Goal: Transaction & Acquisition: Purchase product/service

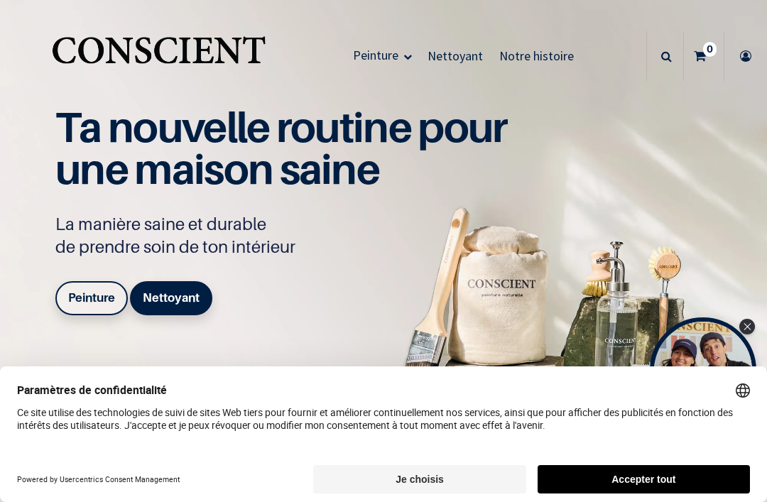
click at [665, 476] on button "Accepter tout" at bounding box center [643, 479] width 212 height 28
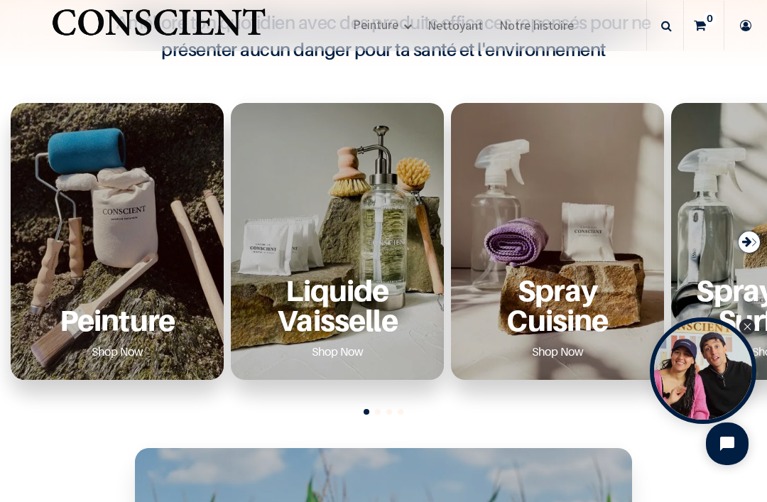
scroll to position [471, 0]
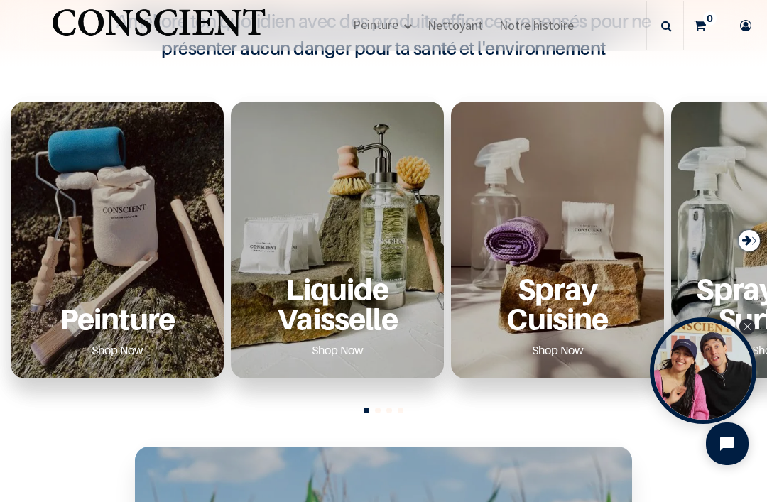
click at [145, 263] on div "Peinture Shop Now" at bounding box center [117, 240] width 213 height 277
click at [114, 315] on p "Peinture" at bounding box center [117, 318] width 179 height 29
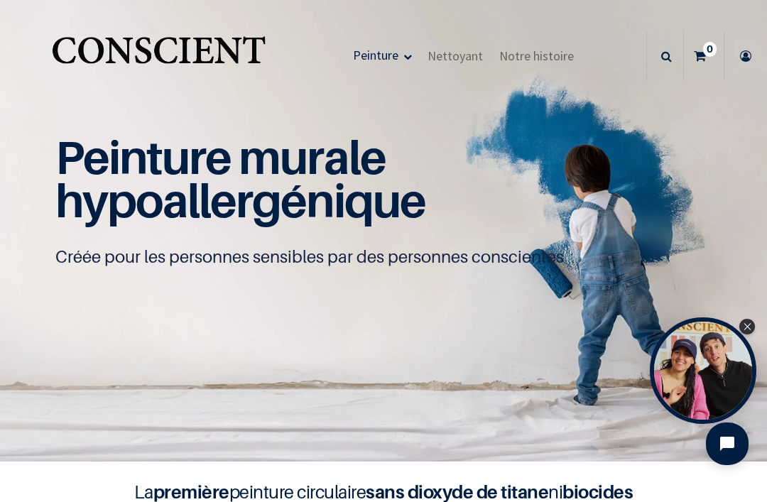
scroll to position [1, 0]
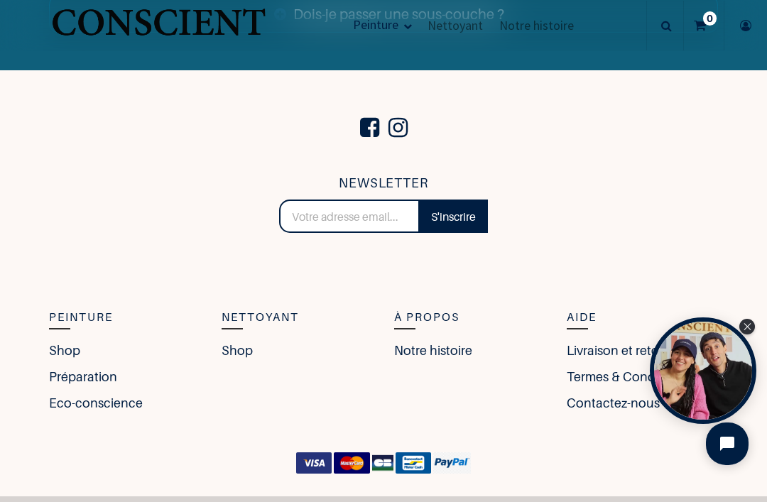
scroll to position [4883, 0]
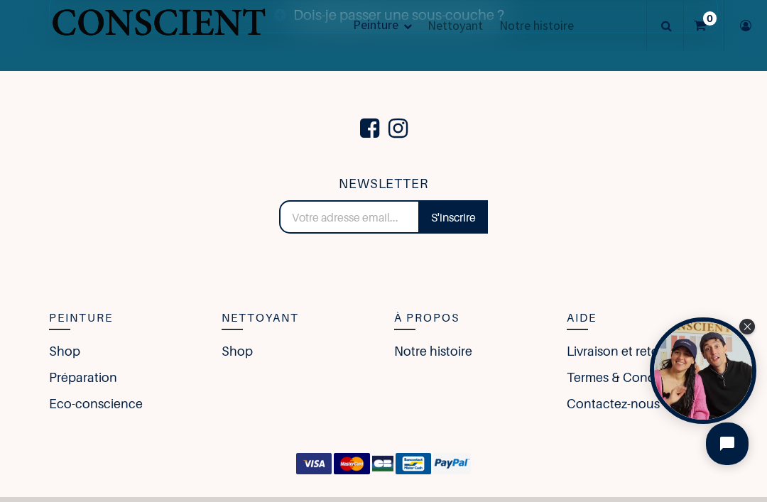
click at [62, 342] on link "Shop" at bounding box center [64, 351] width 31 height 19
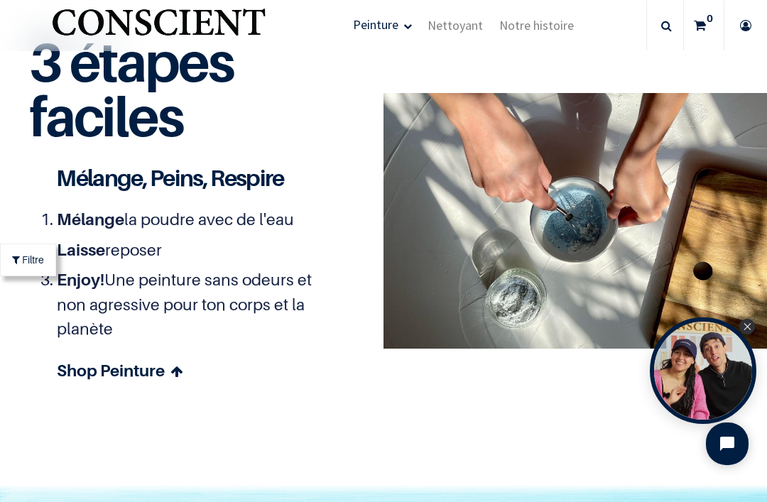
scroll to position [3457, 0]
click at [177, 362] on icon at bounding box center [176, 372] width 12 height 20
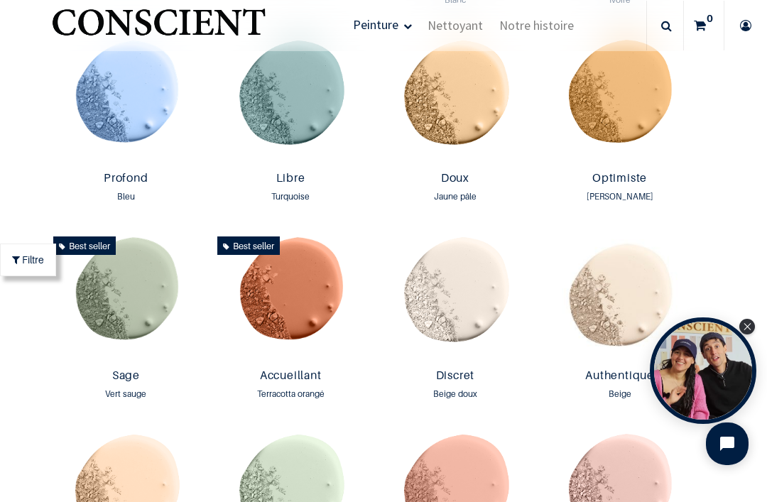
scroll to position [947, 0]
click at [300, 377] on link "Accueillant" at bounding box center [290, 376] width 146 height 16
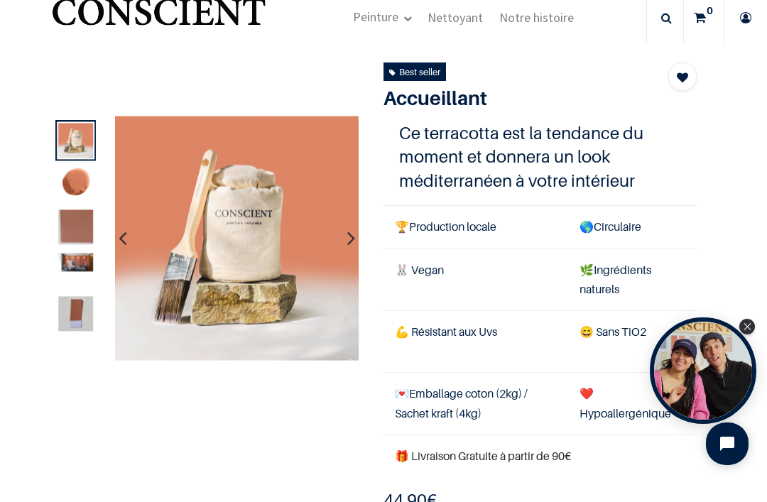
scroll to position [39, 0]
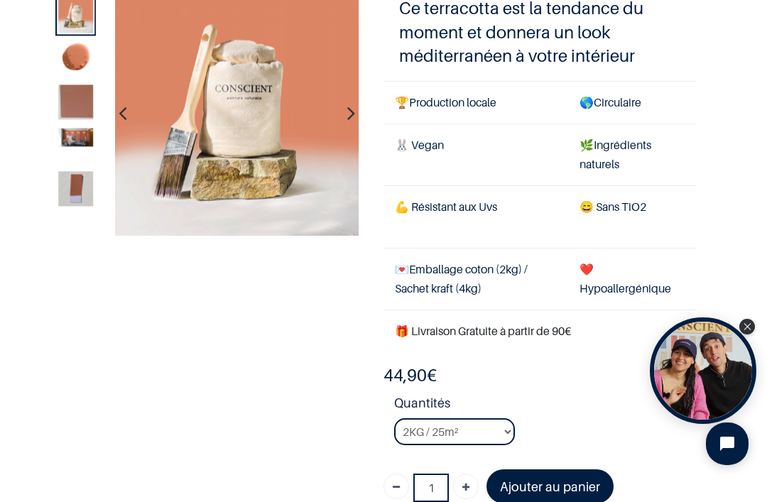
scroll to position [93, 0]
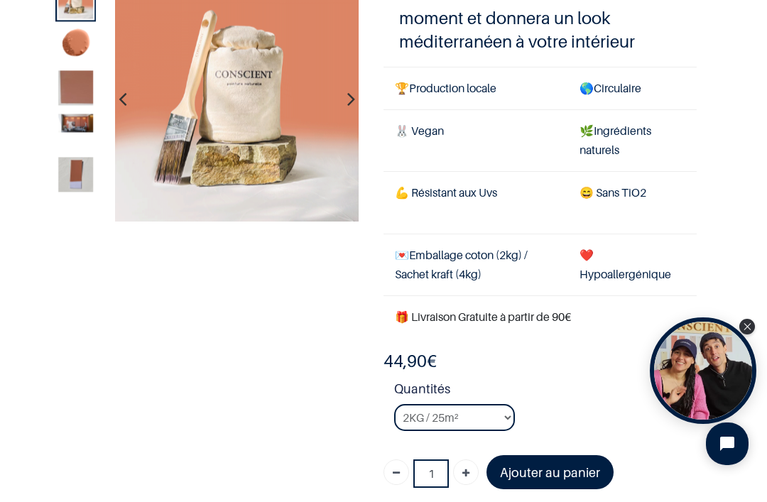
scroll to position [104, 0]
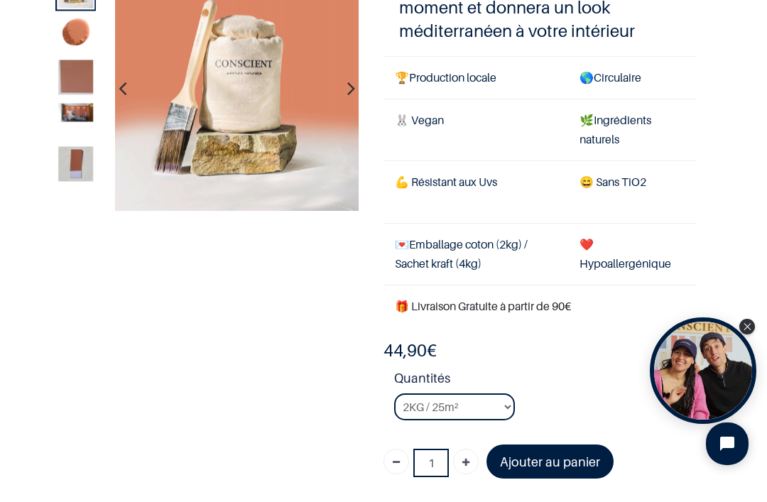
scroll to position [117, 0]
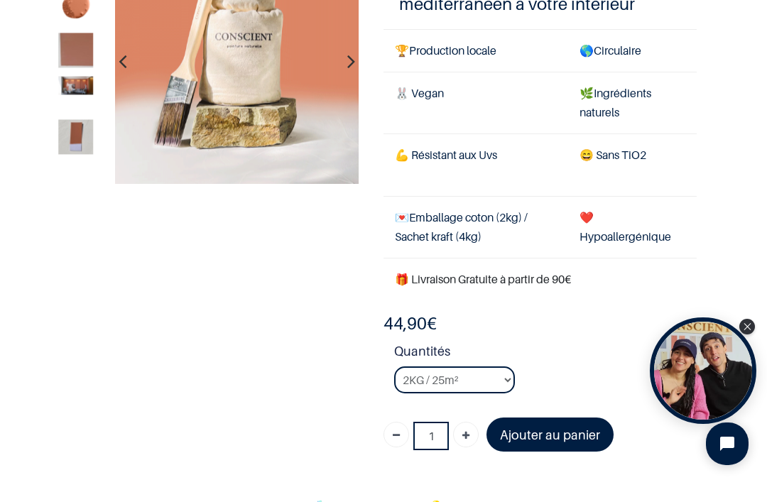
scroll to position [124, 0]
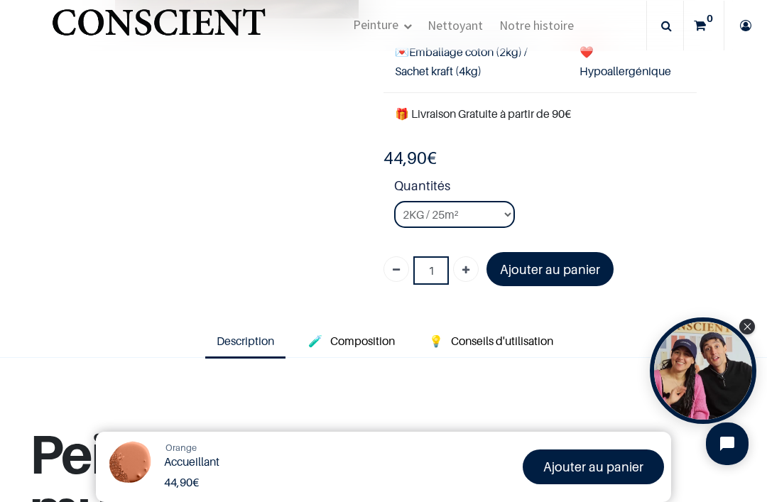
scroll to position [287, 0]
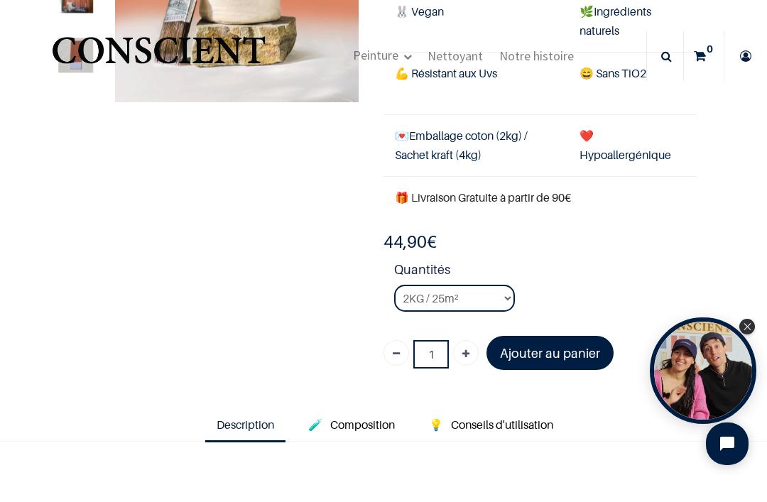
scroll to position [160, 0]
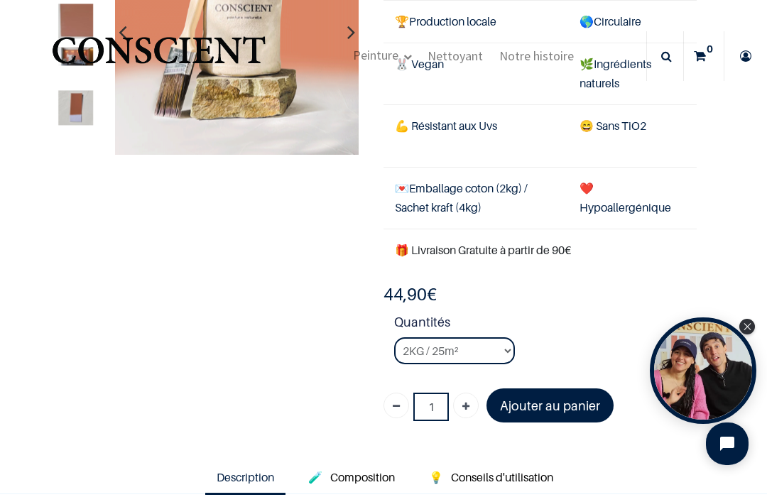
scroll to position [151, 0]
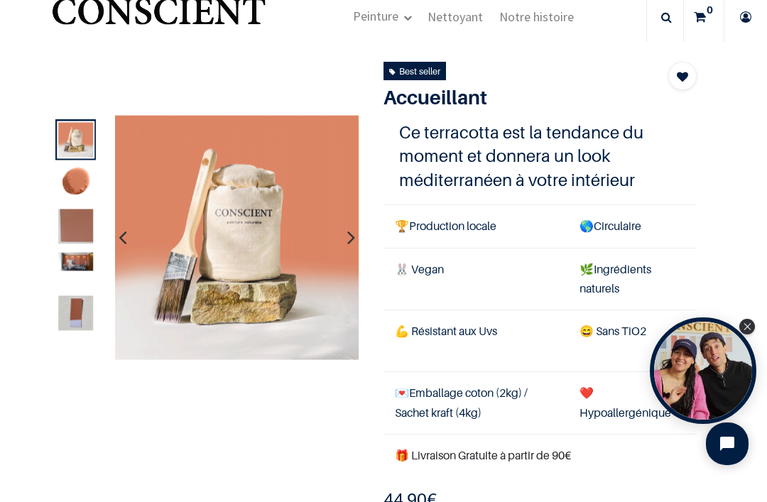
scroll to position [41, 0]
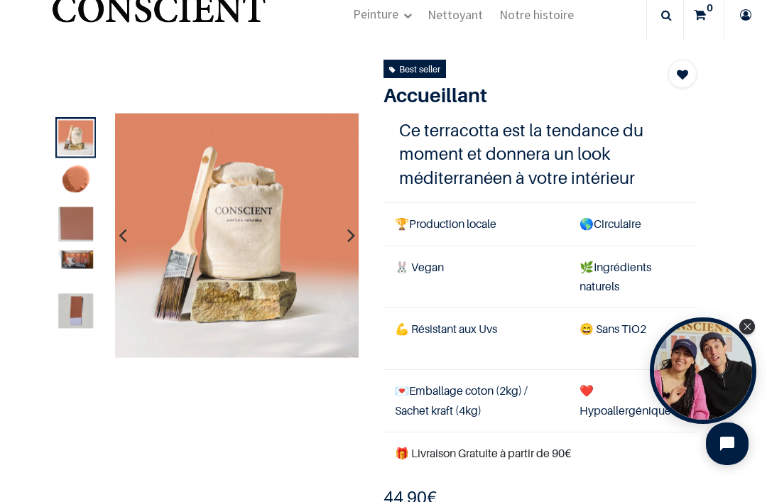
click at [741, 21] on icon at bounding box center [745, 15] width 23 height 50
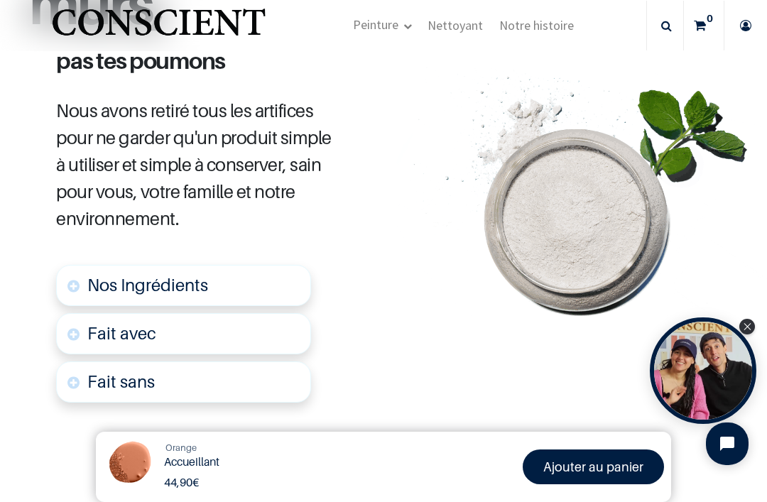
scroll to position [799, 0]
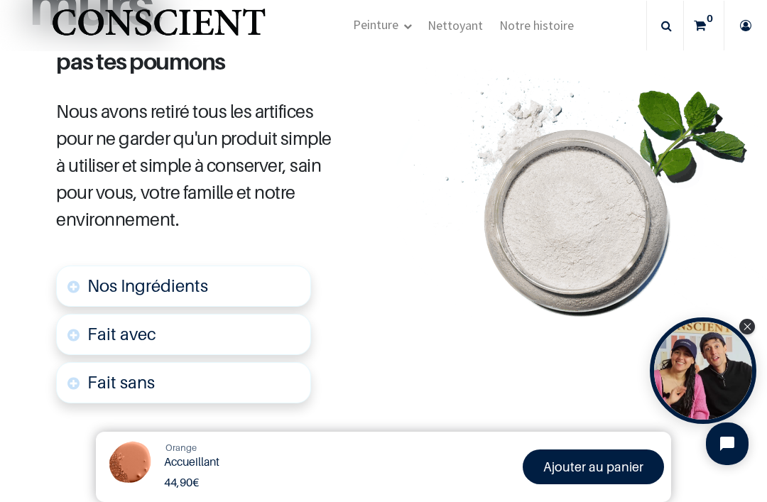
click at [231, 266] on link "Nos Ingrédients" at bounding box center [183, 286] width 255 height 41
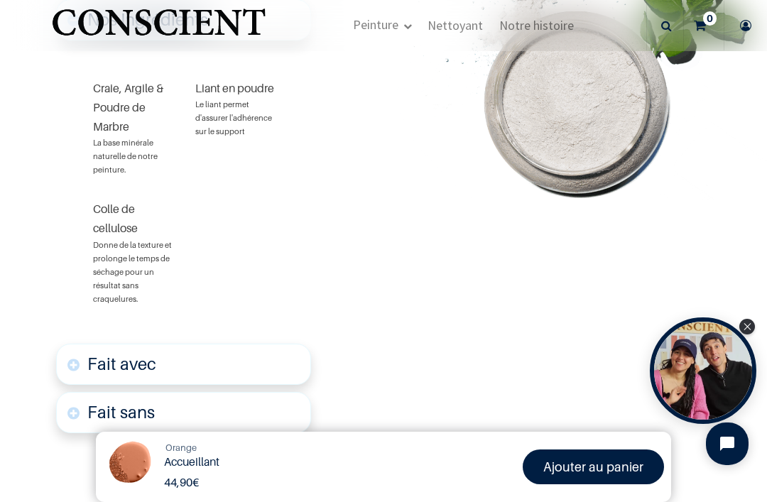
scroll to position [1069, 0]
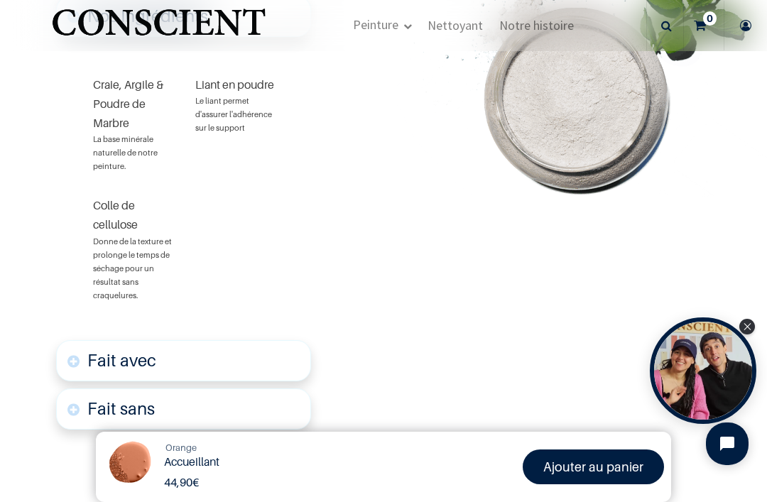
click at [266, 341] on link "Fait avec" at bounding box center [183, 360] width 255 height 41
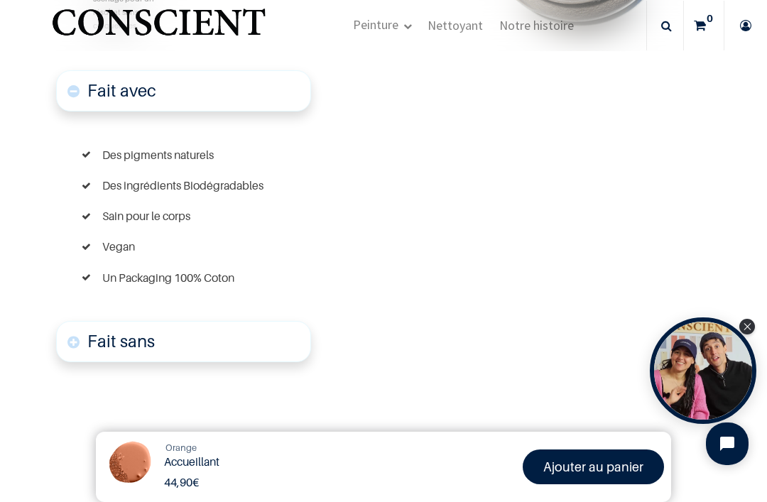
scroll to position [1362, 0]
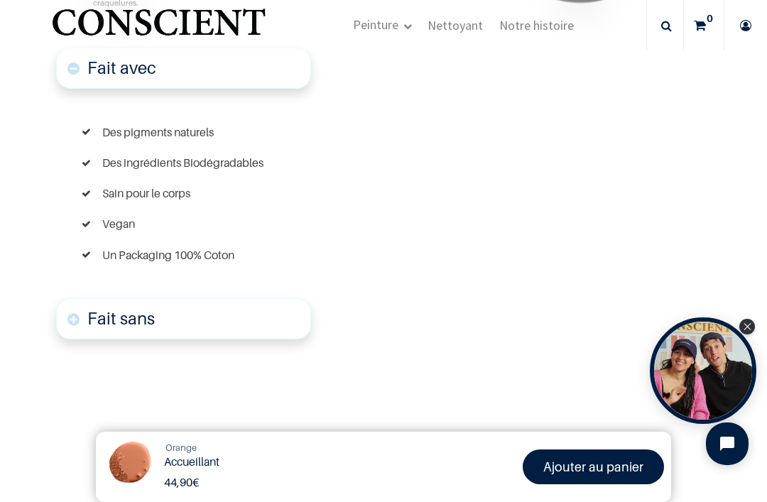
click at [236, 298] on link "Fait sans" at bounding box center [183, 318] width 255 height 41
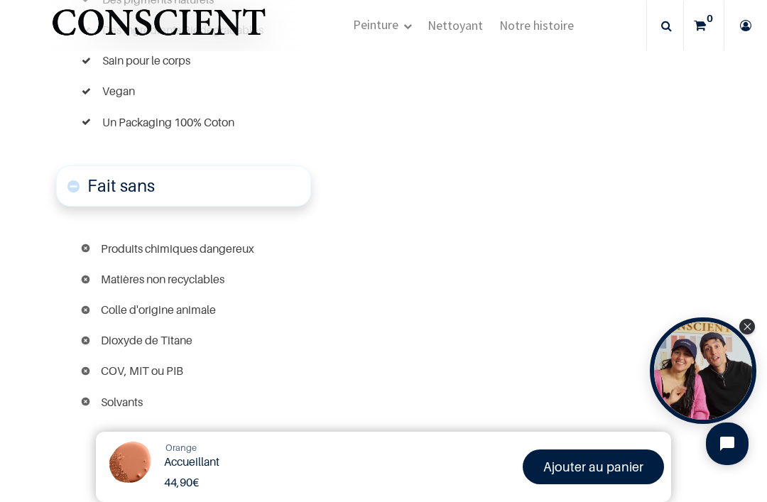
scroll to position [1496, 0]
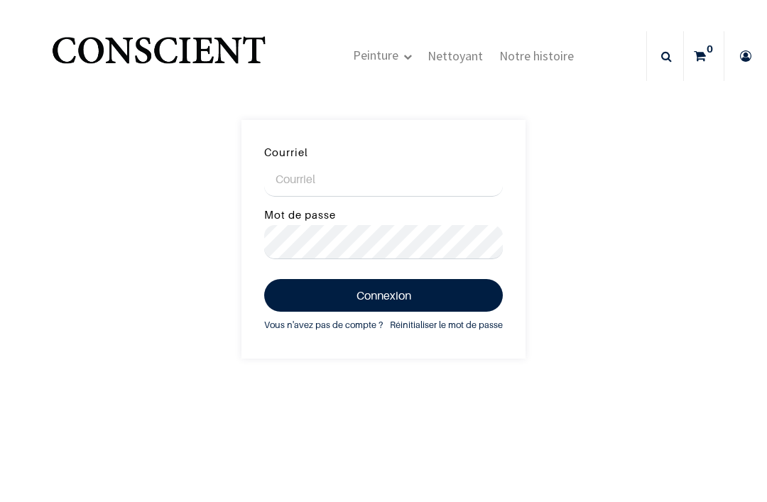
click at [706, 60] on link "0" at bounding box center [704, 56] width 40 height 50
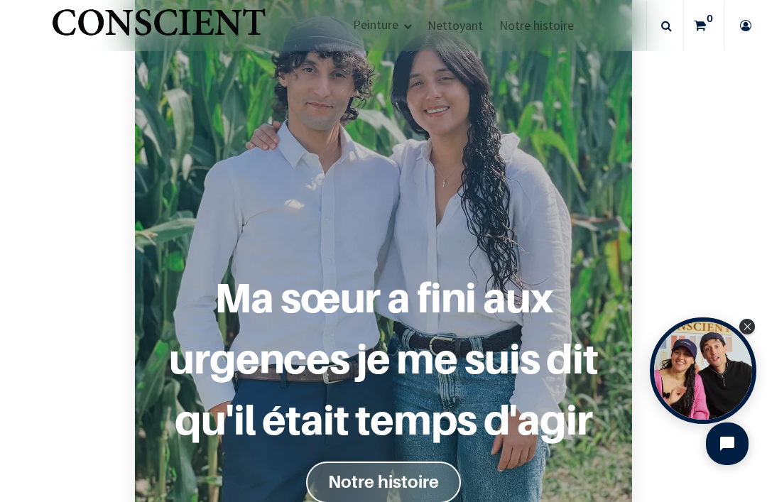
scroll to position [1002, 0]
